Goal: Information Seeking & Learning: Learn about a topic

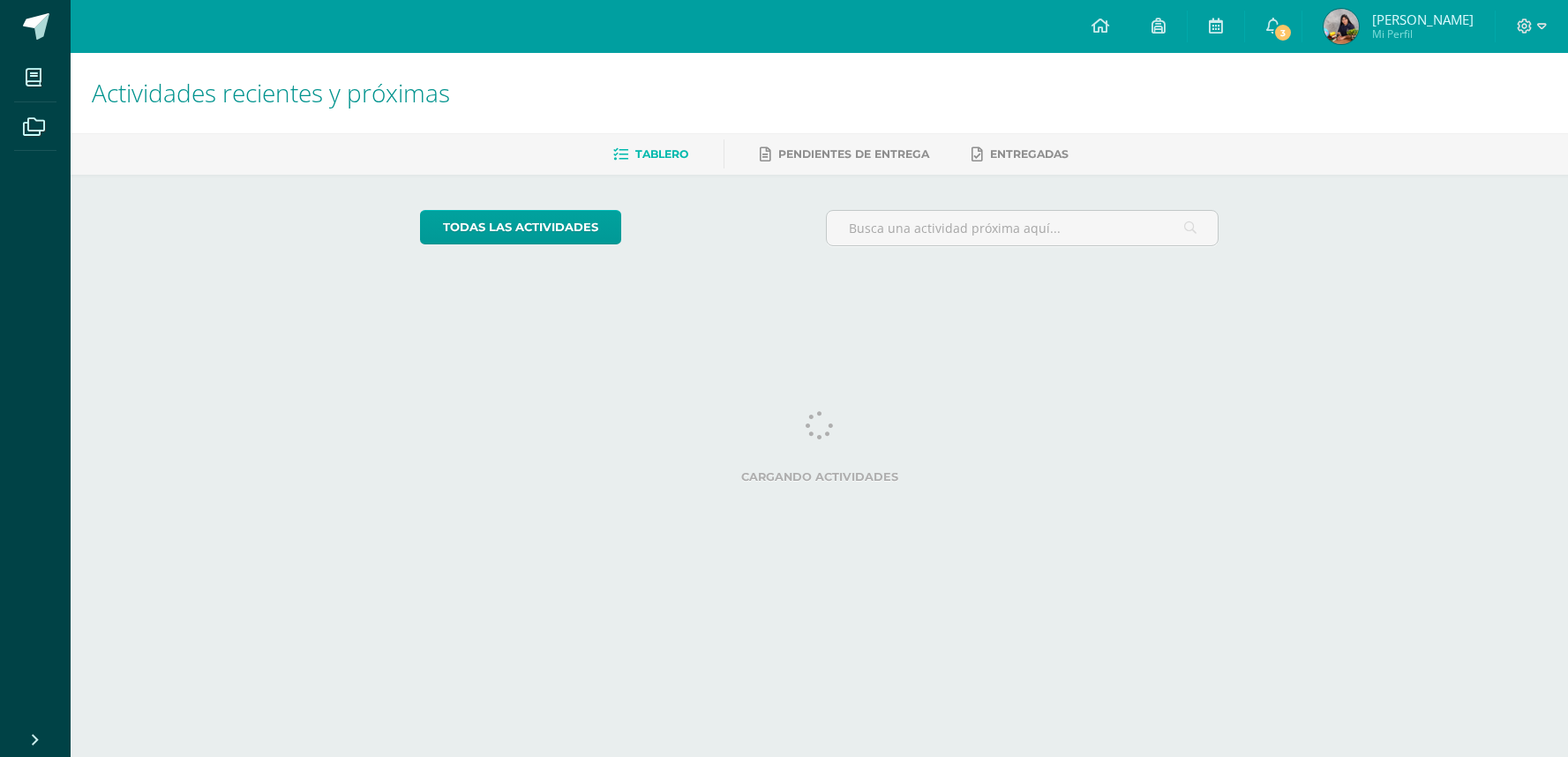
click at [1284, 30] on link "3" at bounding box center [1274, 26] width 56 height 53
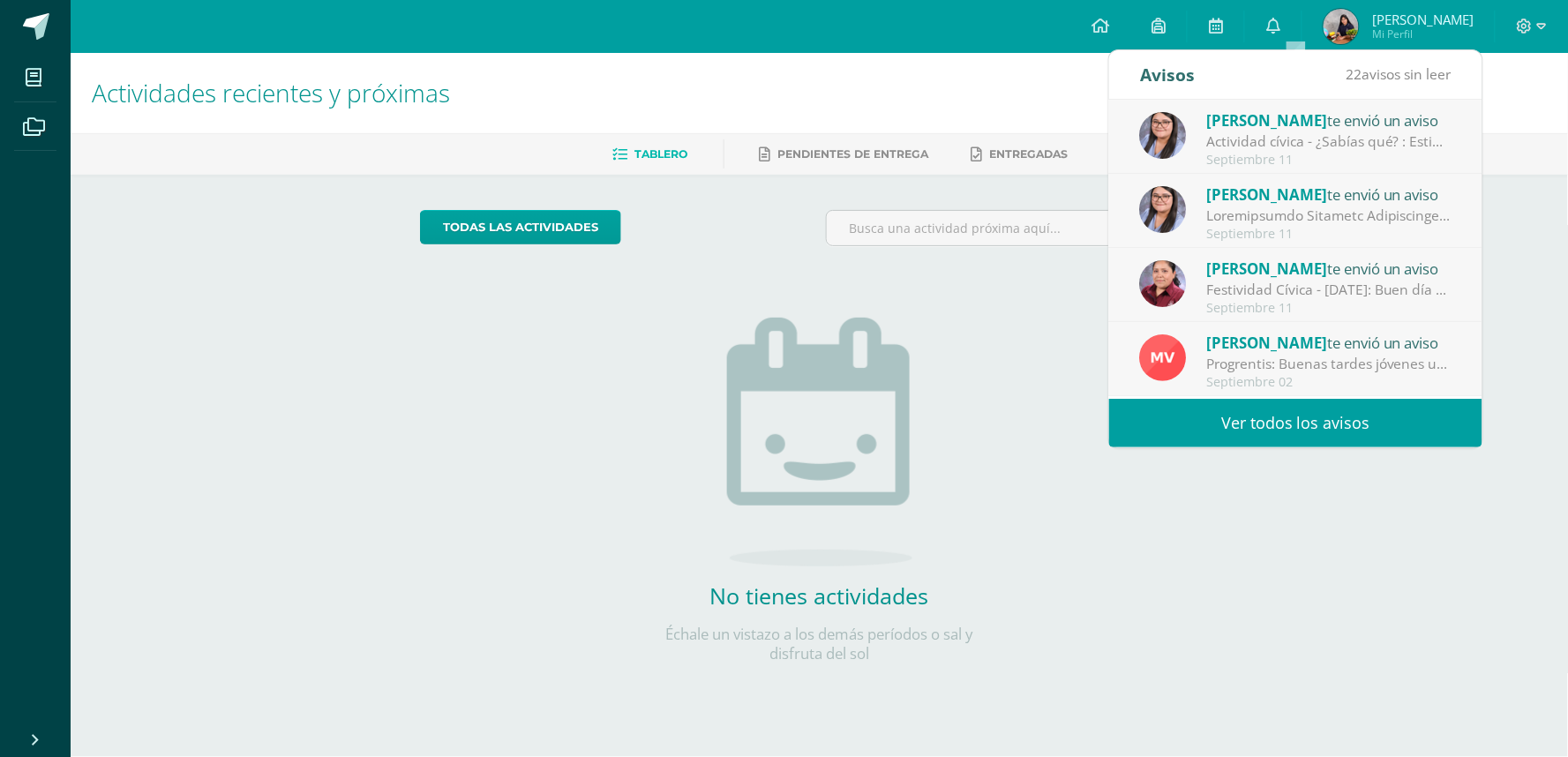
click at [1410, 277] on div "[PERSON_NAME] te envió un aviso" at bounding box center [1330, 268] width 246 height 23
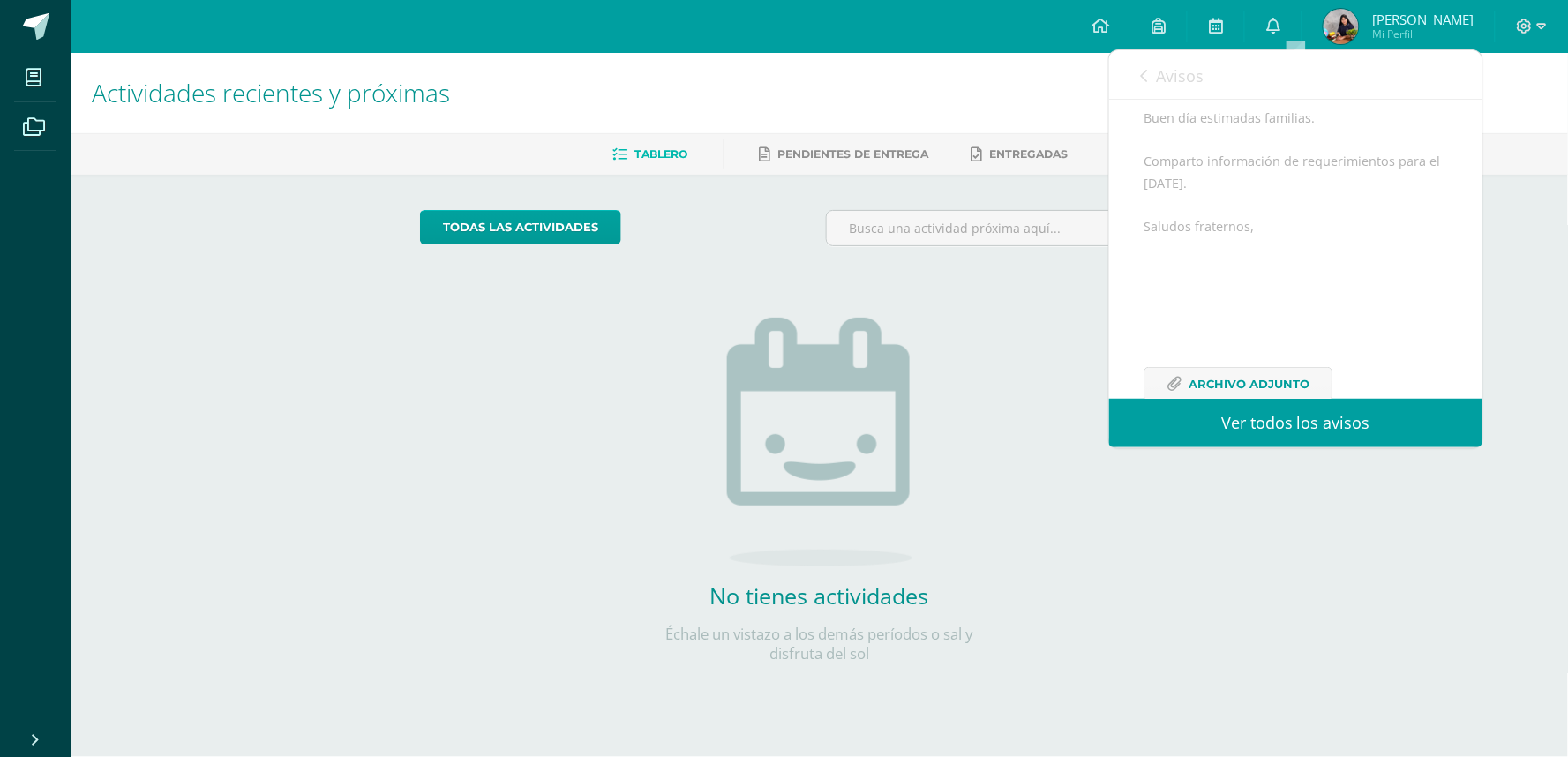
scroll to position [235, 0]
click at [1284, 337] on span "Archivo Adjunto" at bounding box center [1249, 341] width 121 height 33
click at [1168, 68] on span "Avisos" at bounding box center [1180, 76] width 48 height 22
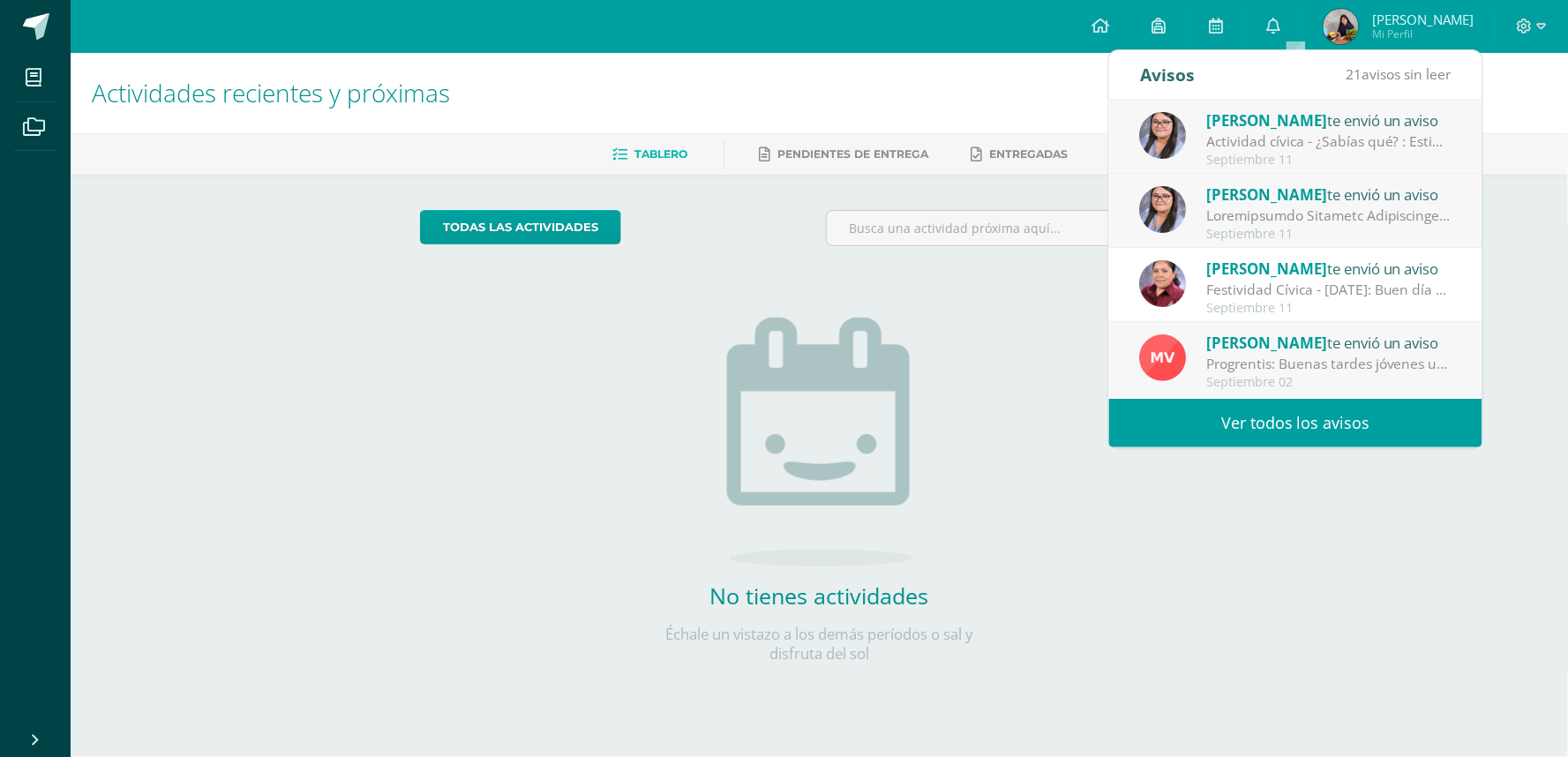
click at [1293, 196] on span "[PERSON_NAME]" at bounding box center [1267, 195] width 121 height 21
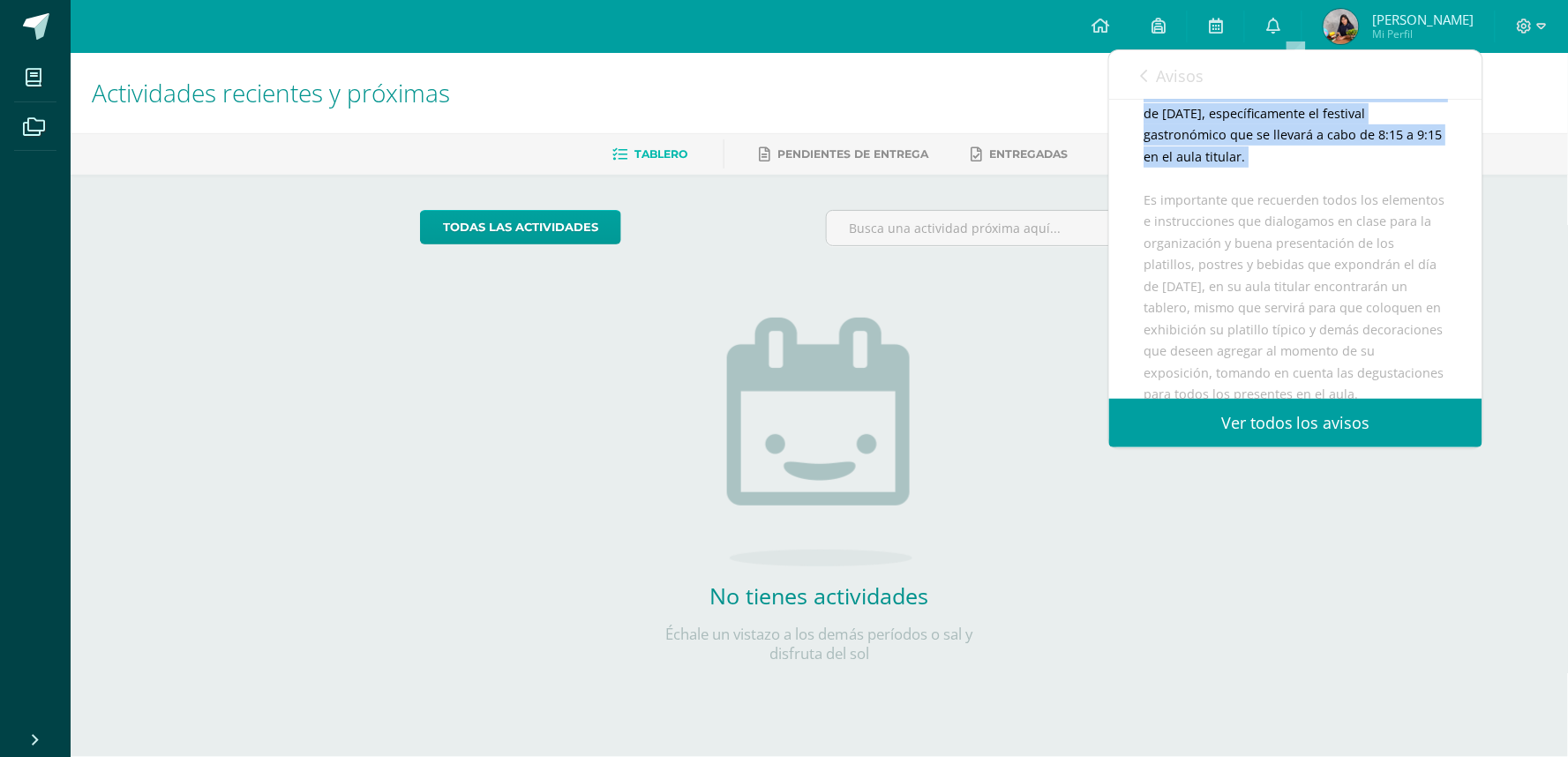
drag, startPoint x: 1467, startPoint y: 184, endPoint x: 1471, endPoint y: 194, distance: 10.8
click at [1471, 194] on div "[PERSON_NAME] te envió un aviso: Recordatorio Festival Gastronómico [DATE] Cien…" at bounding box center [1296, 249] width 373 height 299
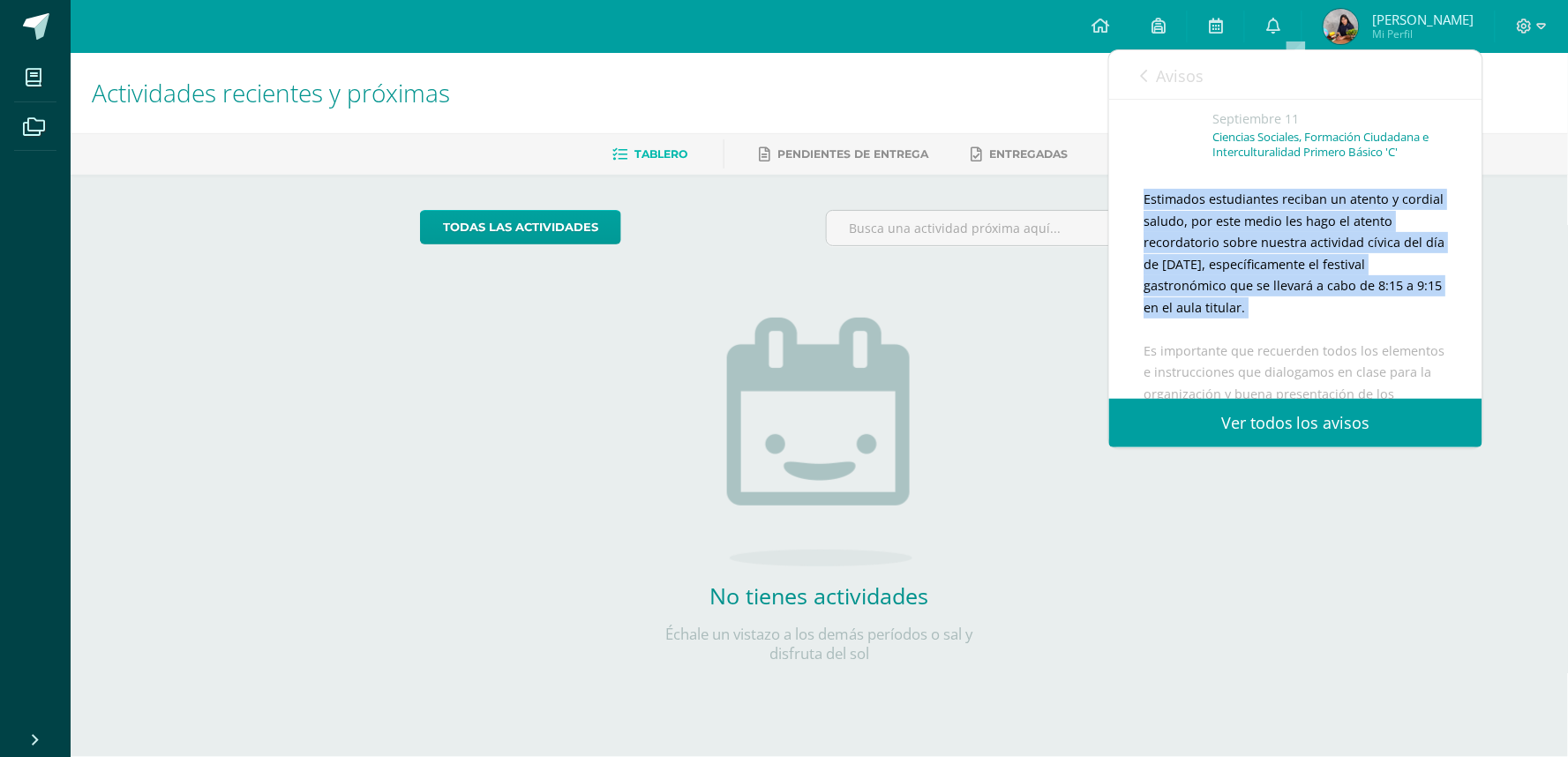
scroll to position [68, 0]
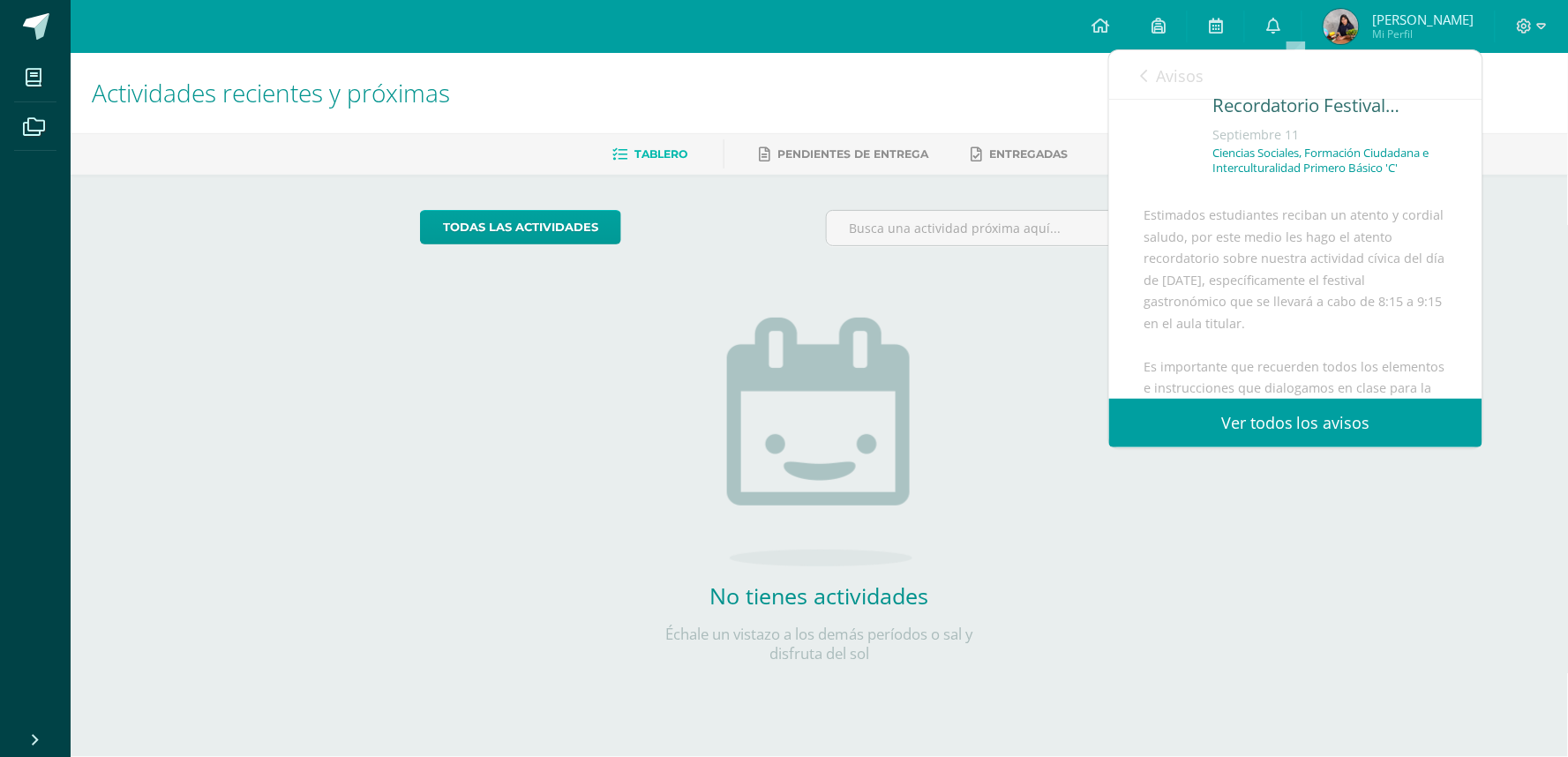
click at [1153, 70] on link "Avisos" at bounding box center [1172, 76] width 64 height 51
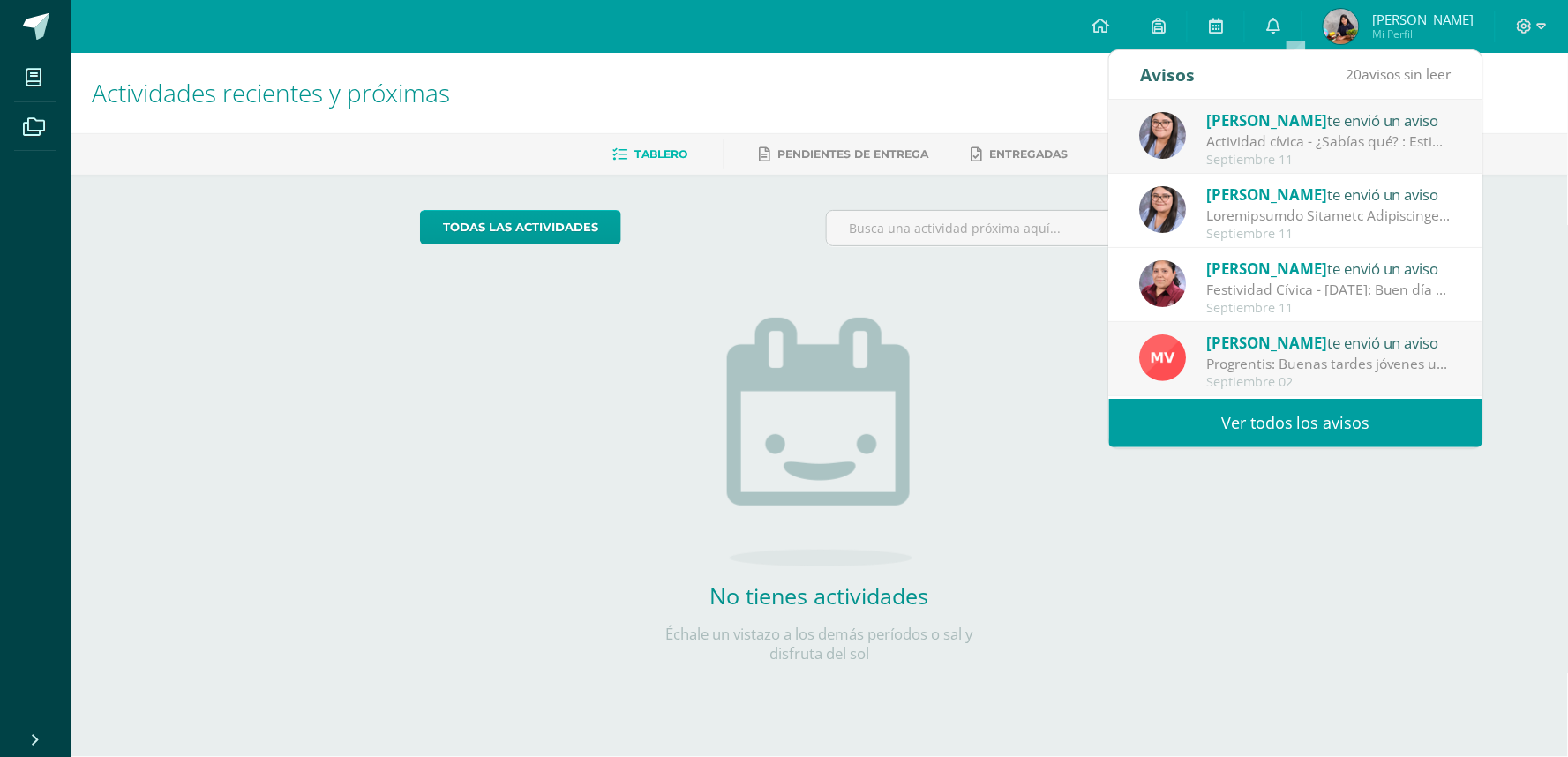
click at [1413, 137] on div "Actividad cívica - ¿Sabías qué? : Estimados jóvenes reciban un cordial saludo, …" at bounding box center [1330, 142] width 246 height 21
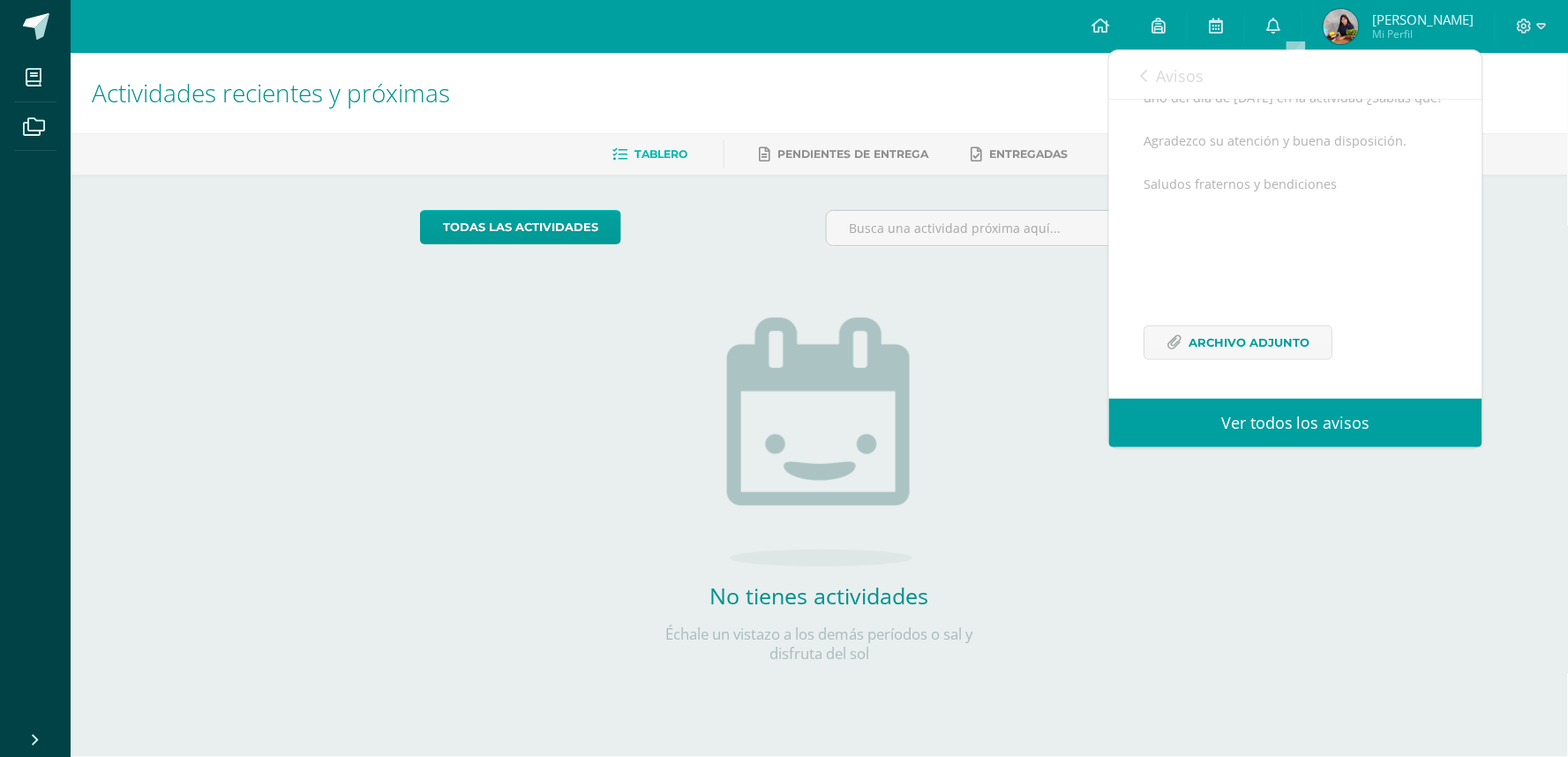
scroll to position [337, 0]
click at [1313, 331] on link "Archivo Adjunto" at bounding box center [1238, 342] width 188 height 35
